Goal: Task Accomplishment & Management: Manage account settings

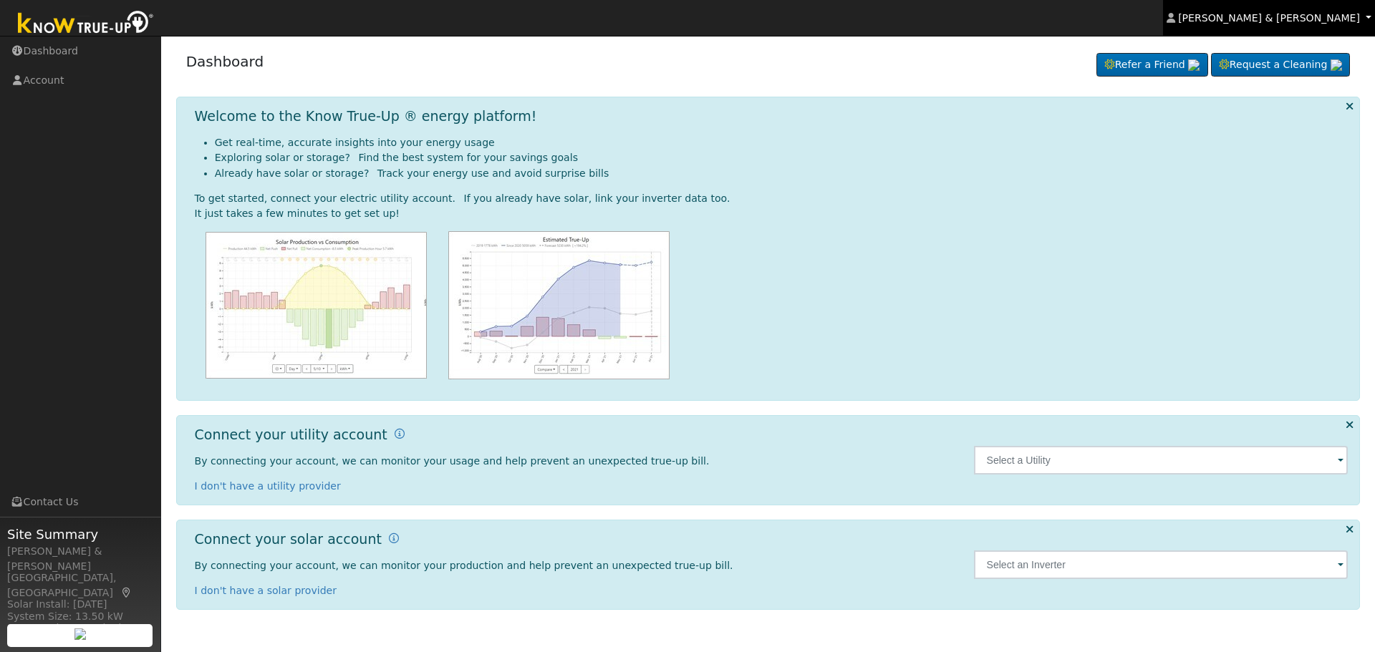
click at [1288, 21] on span "James & Bonnie Hupton" at bounding box center [1269, 17] width 182 height 11
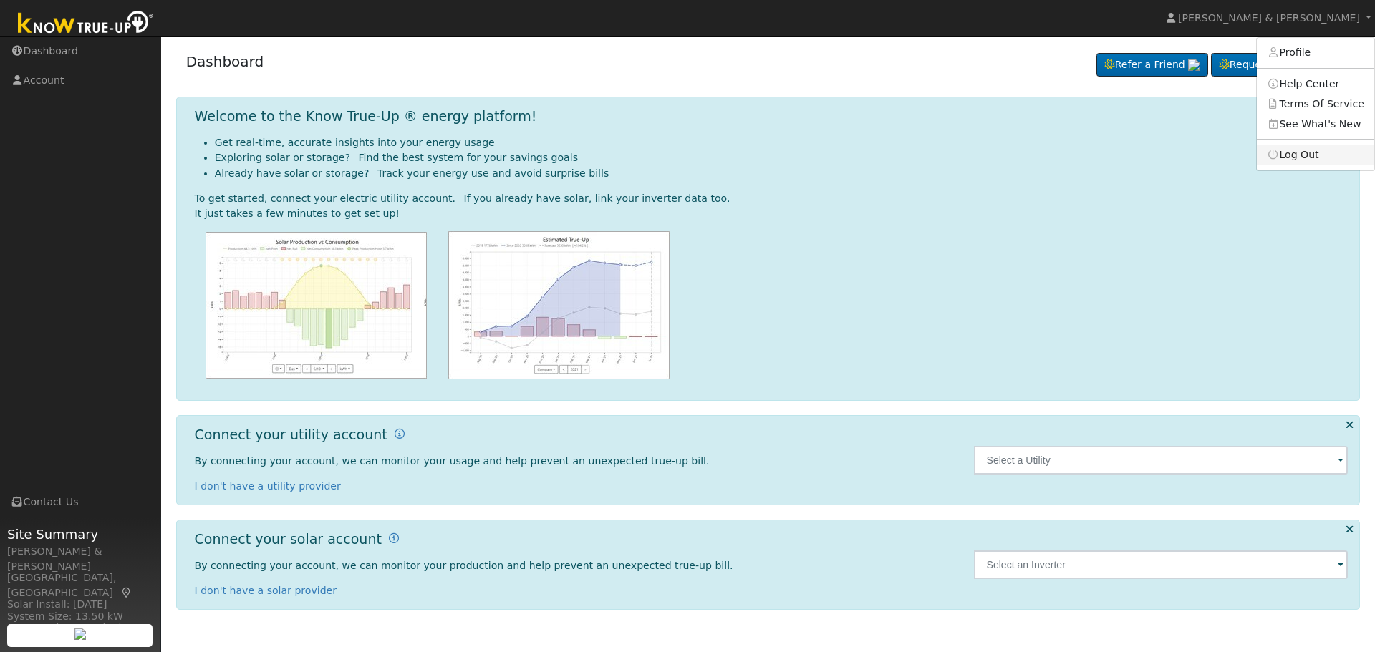
click at [1293, 154] on link "Log Out" at bounding box center [1315, 155] width 117 height 20
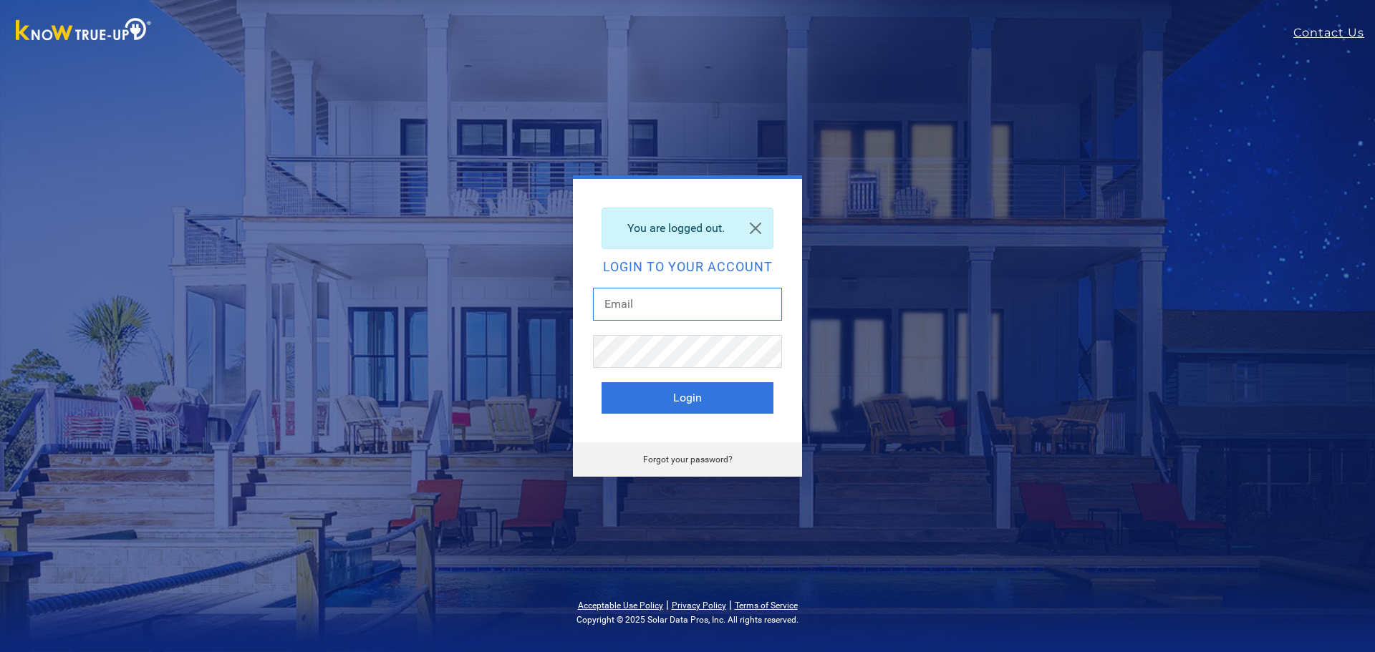
click at [723, 309] on input "text" at bounding box center [687, 304] width 189 height 33
paste input "[EMAIL_ADDRESS][DOMAIN_NAME]"
type input "[EMAIL_ADDRESS][DOMAIN_NAME]"
click at [641, 397] on button "Login" at bounding box center [688, 398] width 172 height 32
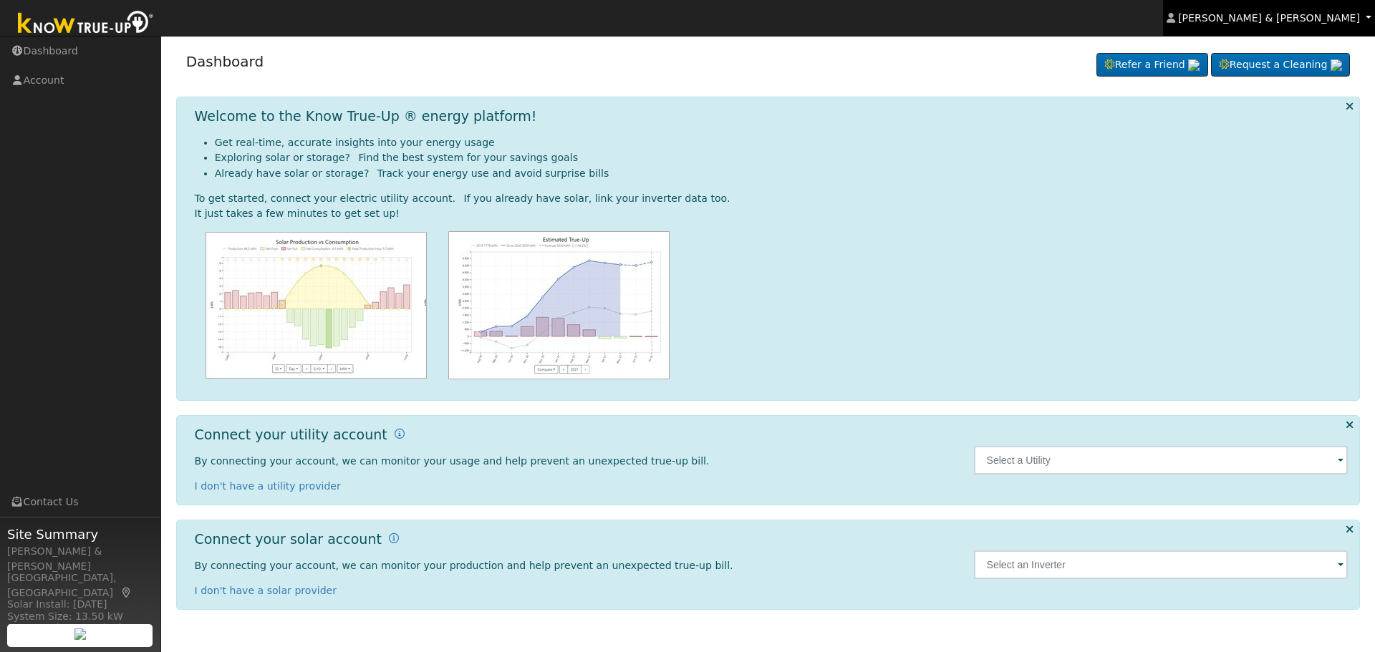
click at [1291, 17] on span "James & Bonnie Hupton" at bounding box center [1269, 17] width 182 height 11
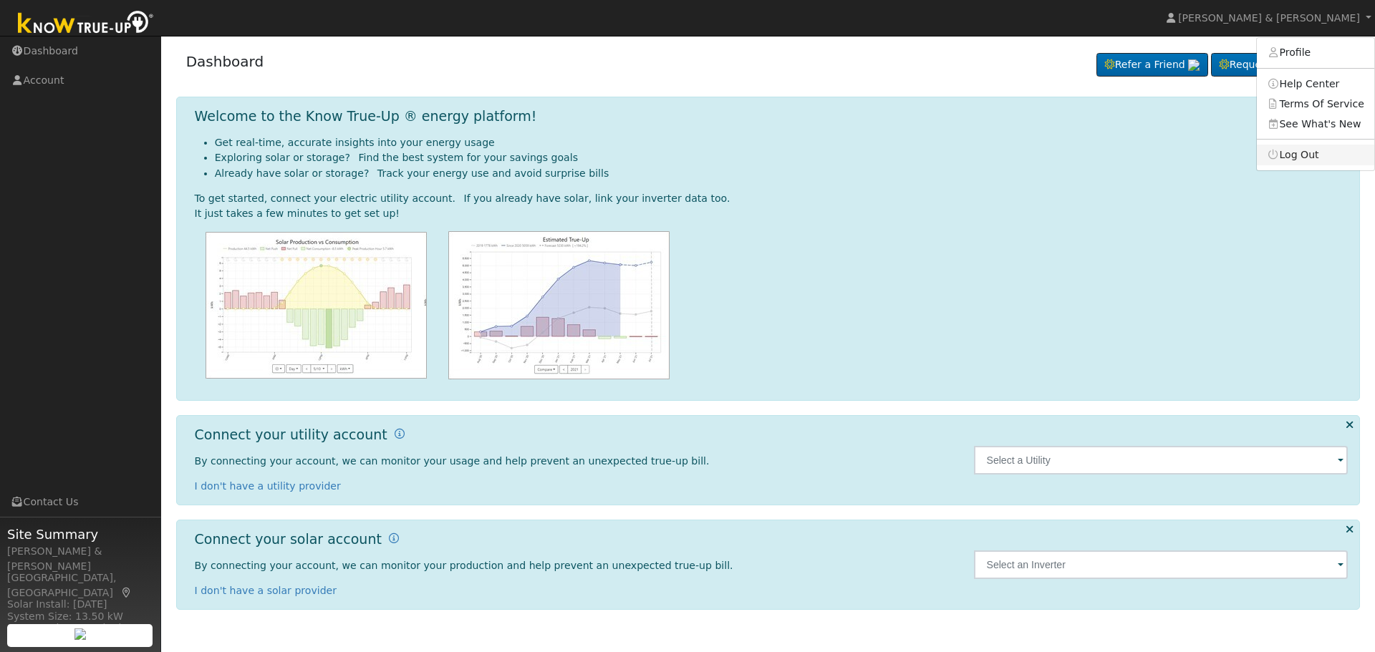
click at [1293, 153] on link "Log Out" at bounding box center [1315, 155] width 117 height 20
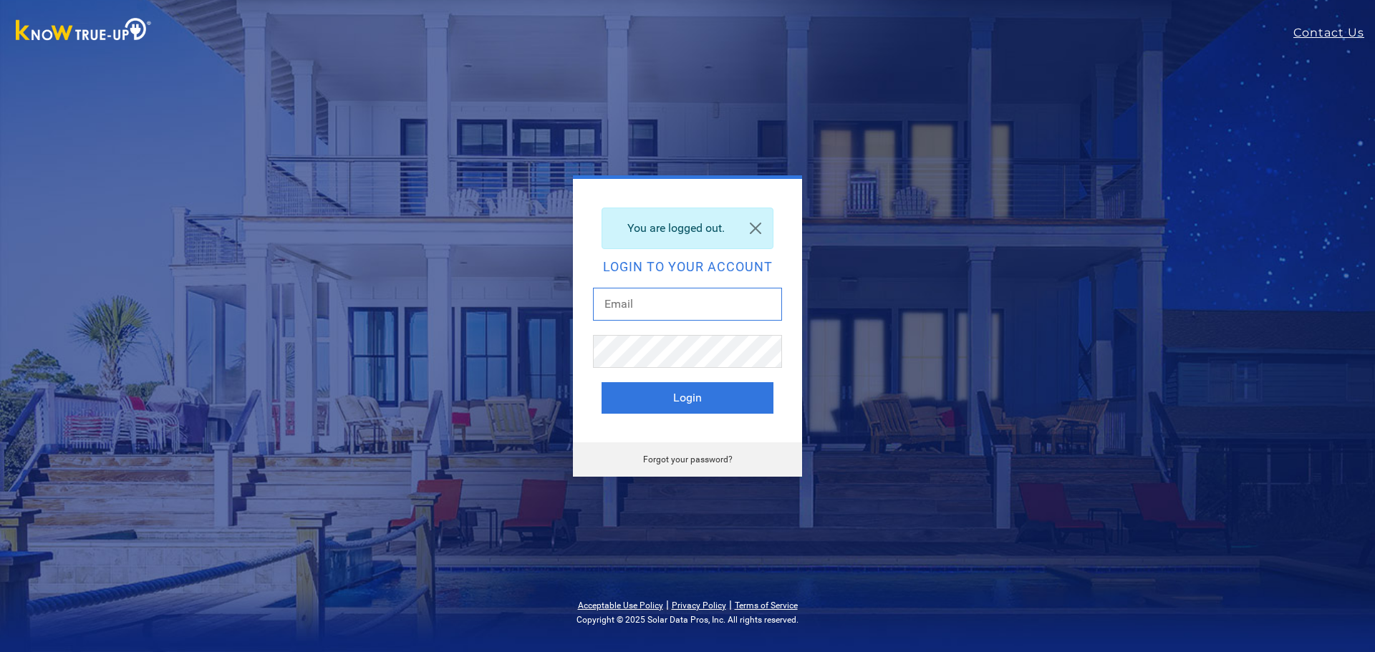
click at [704, 299] on input "text" at bounding box center [687, 304] width 189 height 33
click at [602, 382] on button "Login" at bounding box center [688, 398] width 172 height 32
type input "[EMAIL_ADDRESS][DOMAIN_NAME]"
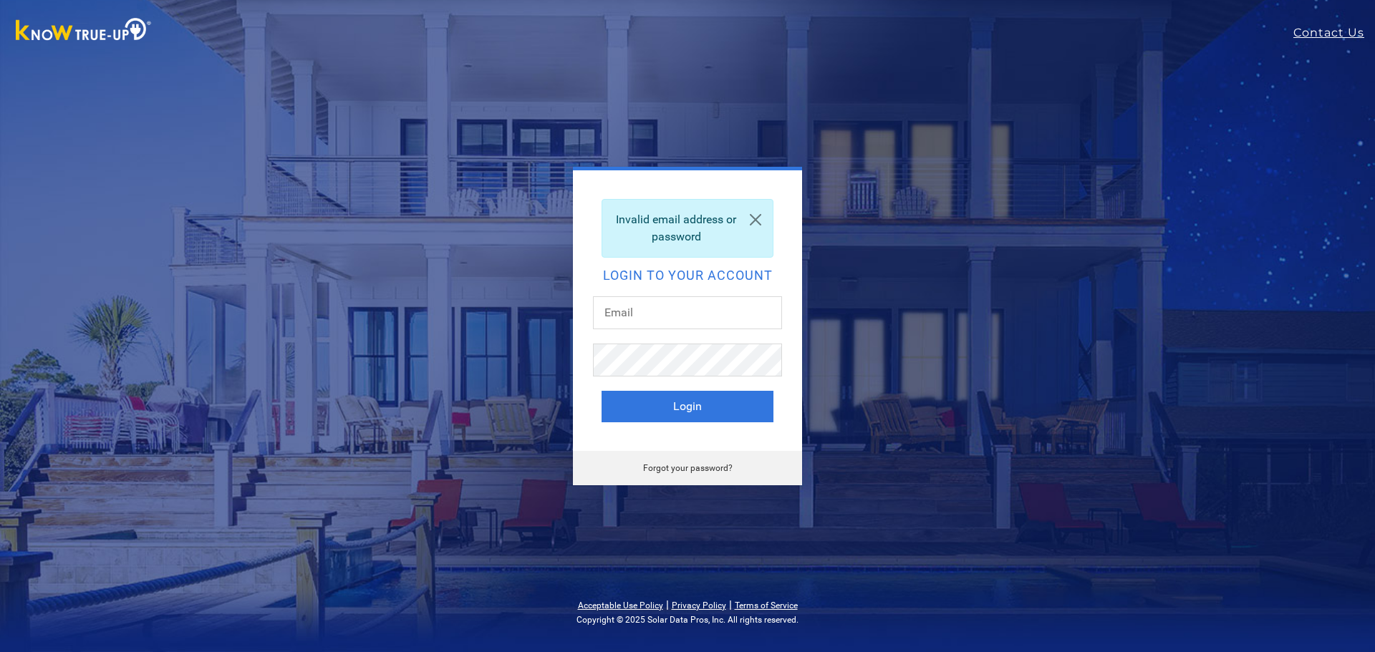
click at [715, 332] on div at bounding box center [687, 319] width 189 height 47
click at [715, 319] on input "text" at bounding box center [687, 312] width 189 height 33
type input "[EMAIL_ADDRESS][DOMAIN_NAME]"
click at [686, 418] on button "Login" at bounding box center [688, 407] width 172 height 32
